Goal: Find specific page/section

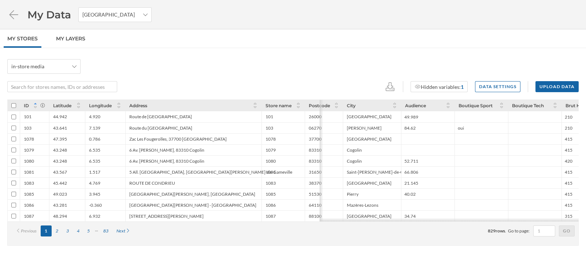
scroll to position [0, 312]
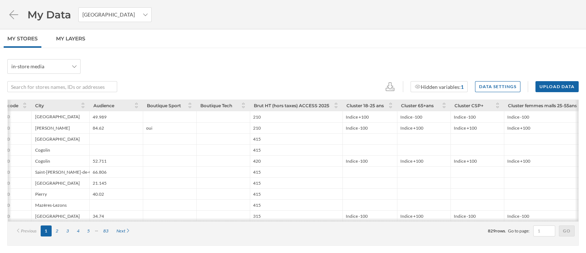
click at [17, 20] on li "My Data [GEOGRAPHIC_DATA]" at bounding box center [79, 14] width 144 height 15
click at [6, 10] on div "My Data [GEOGRAPHIC_DATA]" at bounding box center [293, 14] width 586 height 29
click at [13, 13] on icon at bounding box center [13, 15] width 13 height 10
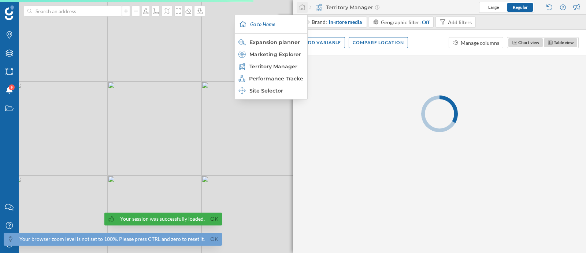
click at [299, 8] on icon at bounding box center [302, 7] width 7 height 7
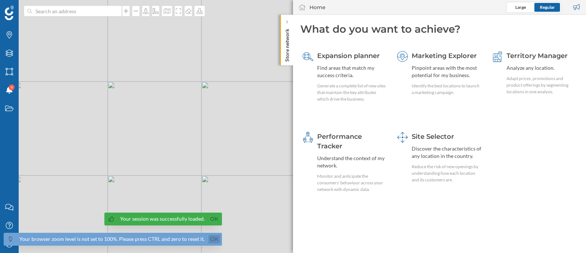
click at [212, 235] on link "Ok" at bounding box center [215, 239] width 12 height 8
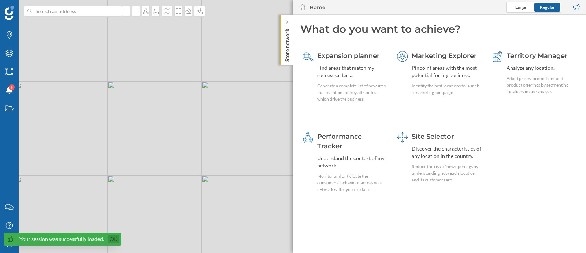
click at [111, 242] on link "Ok" at bounding box center [114, 239] width 12 height 8
